Goal: Task Accomplishment & Management: Use online tool/utility

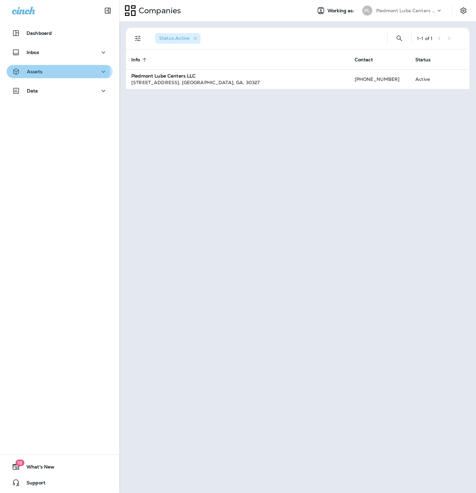
click at [42, 70] on p "Assets" at bounding box center [35, 71] width 16 height 5
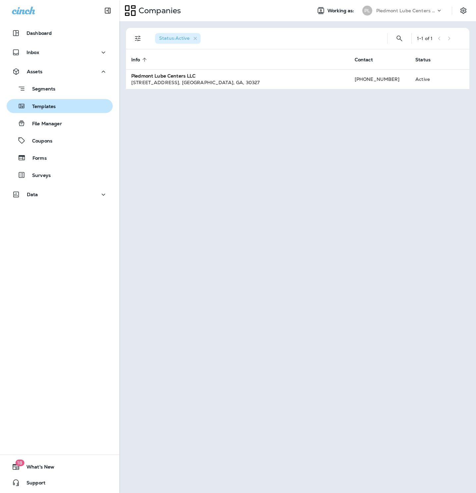
click at [51, 108] on p "Templates" at bounding box center [41, 107] width 30 height 6
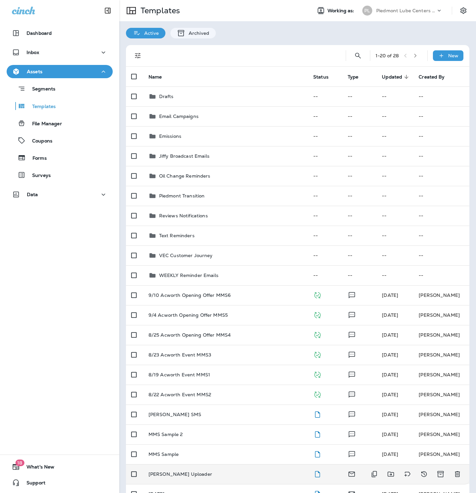
click at [287, 475] on div "[PERSON_NAME] Uploader" at bounding box center [225, 473] width 154 height 5
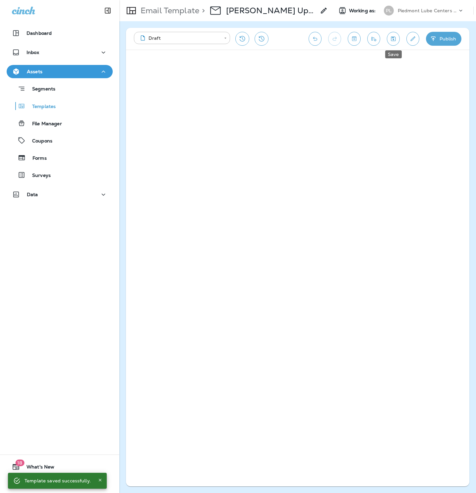
click at [393, 38] on icon "Save" at bounding box center [393, 38] width 7 height 7
click at [395, 39] on icon "Save" at bounding box center [393, 38] width 7 height 7
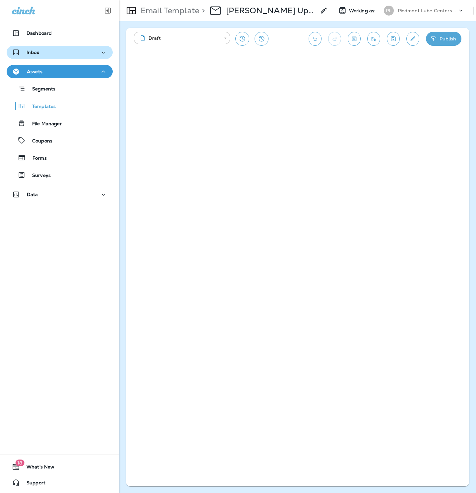
click at [45, 54] on div "Inbox" at bounding box center [59, 52] width 95 height 8
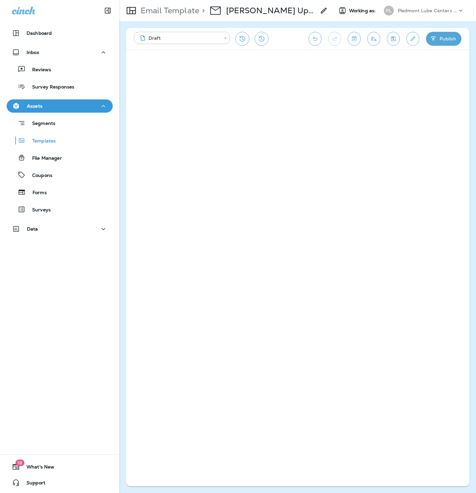
click at [51, 105] on div "Assets" at bounding box center [59, 106] width 95 height 8
click at [475, 8] on icon "Settings" at bounding box center [485, 11] width 8 height 8
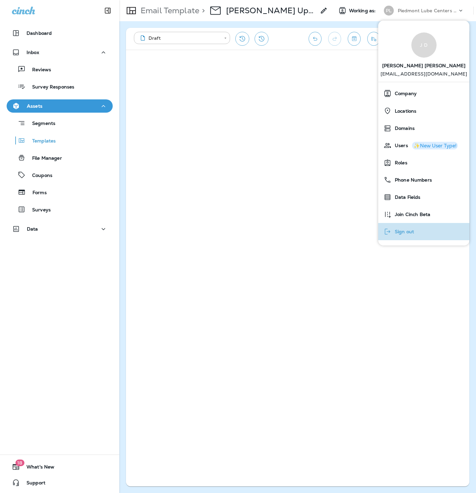
click at [430, 229] on button "Sign out" at bounding box center [423, 231] width 91 height 17
click at [416, 230] on div "Sign out" at bounding box center [399, 231] width 36 height 13
